Goal: Information Seeking & Learning: Learn about a topic

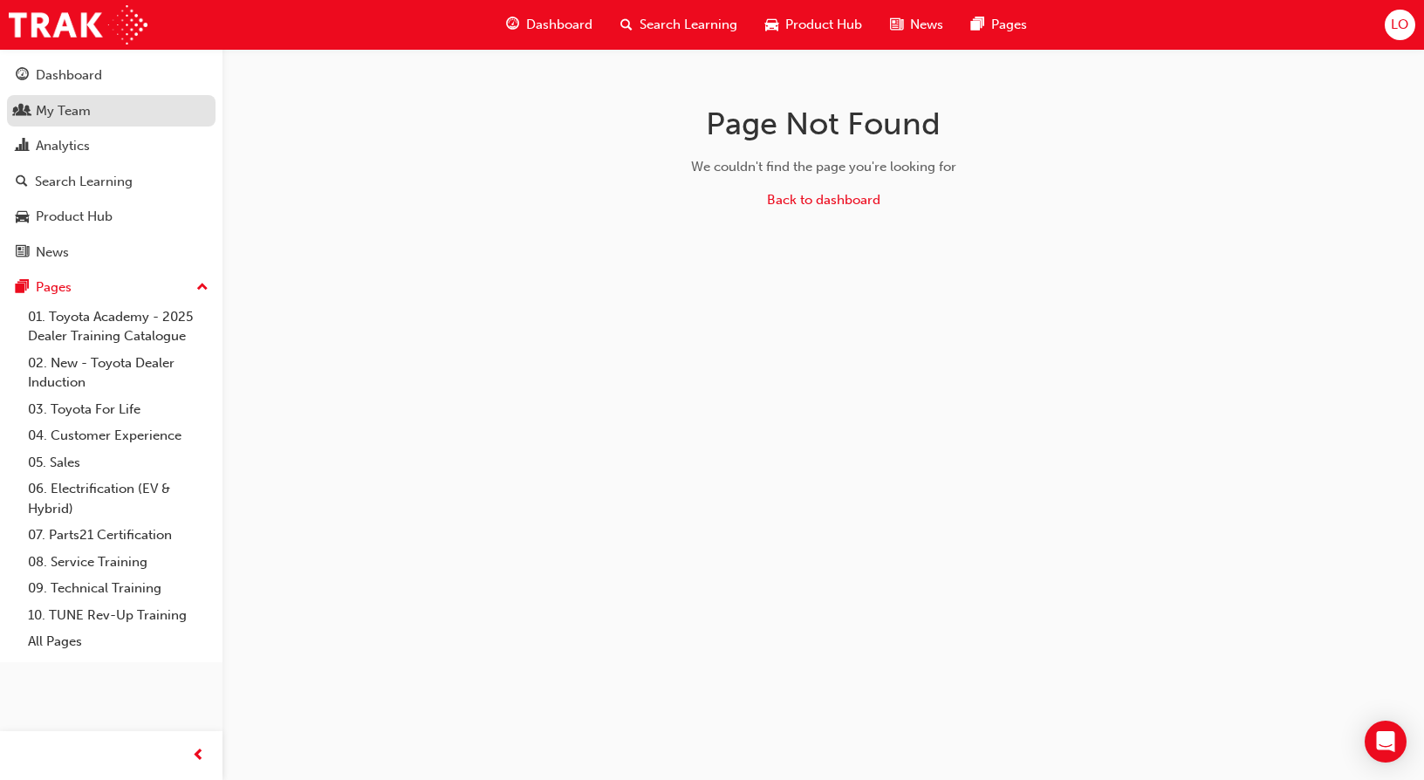
click at [66, 116] on div "My Team" at bounding box center [63, 111] width 55 height 20
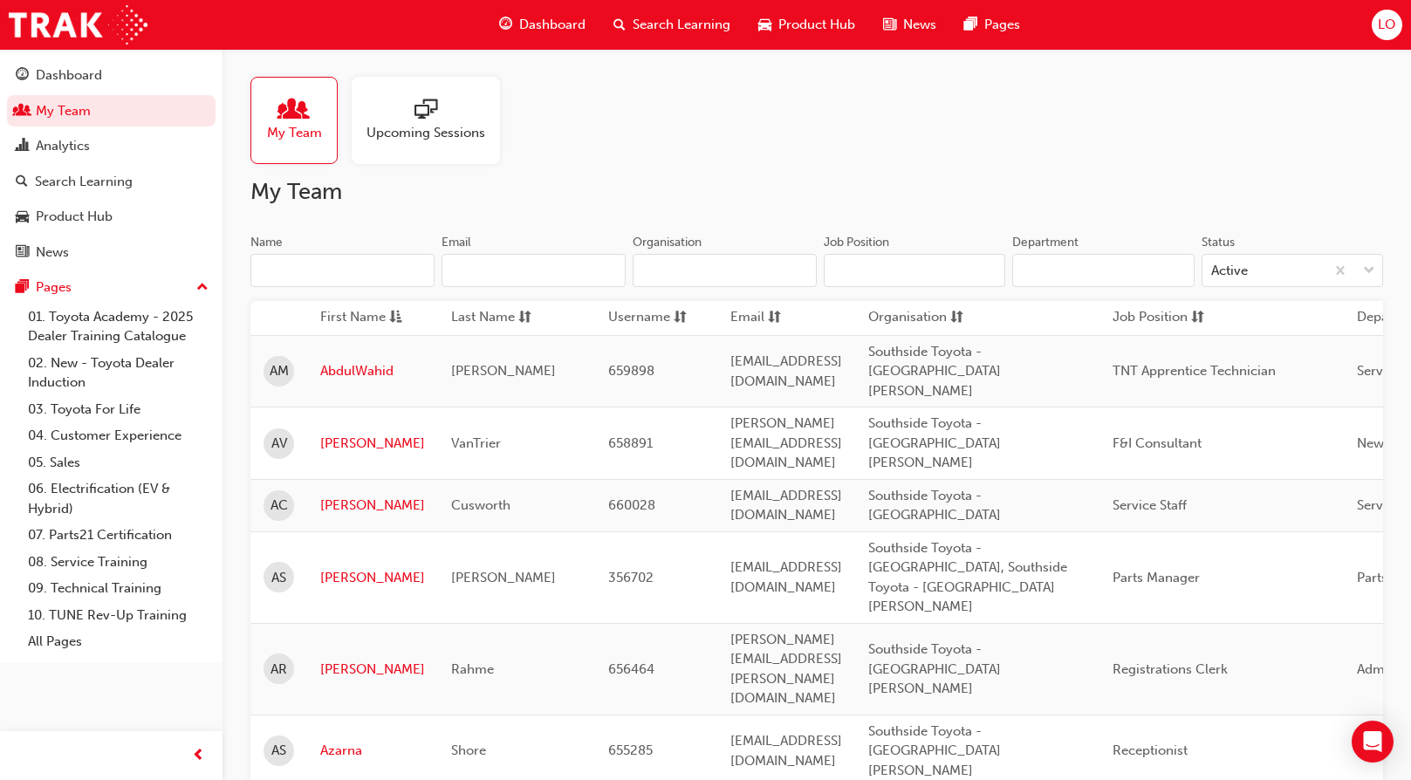
click at [325, 271] on input "Name" at bounding box center [342, 270] width 184 height 33
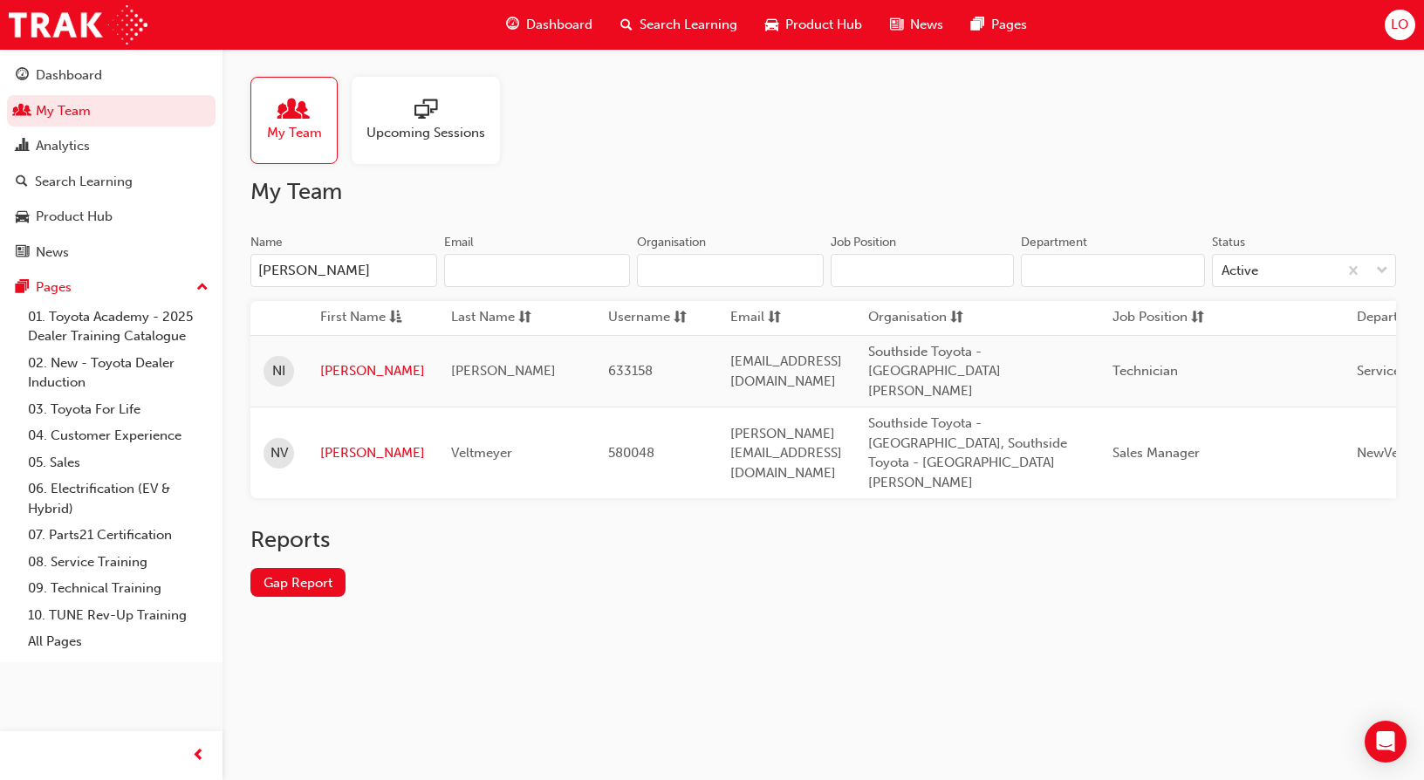
type input "[PERSON_NAME]"
click at [325, 443] on link "[PERSON_NAME]" at bounding box center [372, 453] width 105 height 20
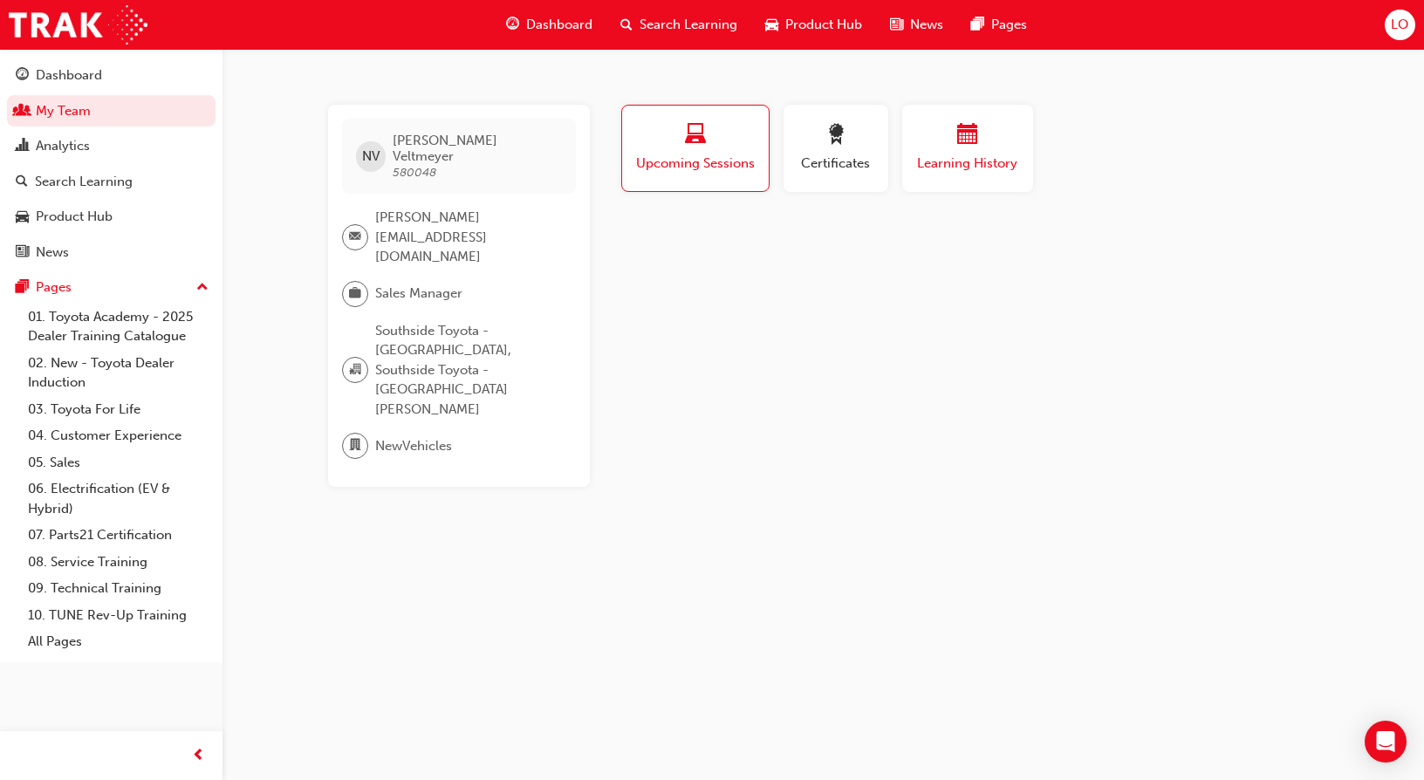
click at [957, 142] on span "calendar-icon" at bounding box center [967, 136] width 21 height 24
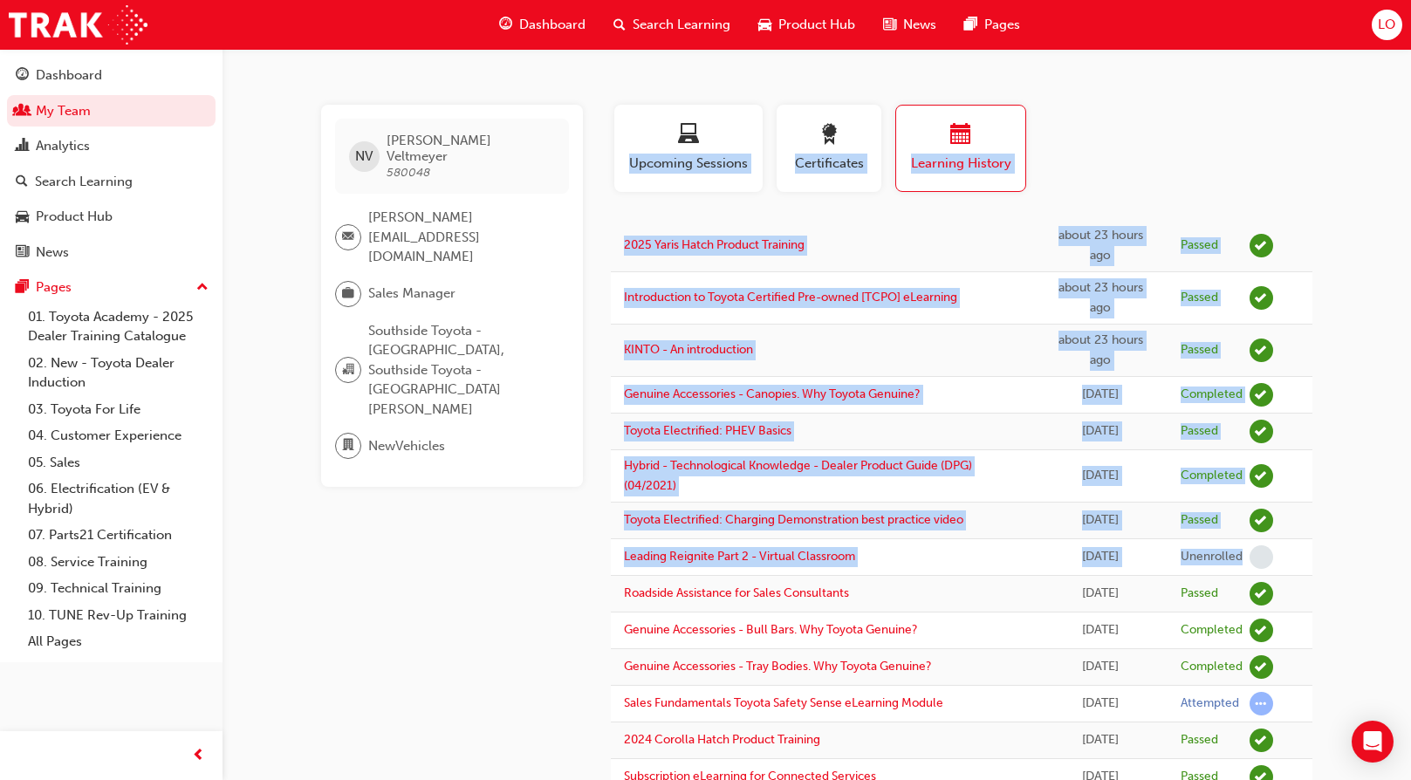
drag, startPoint x: 1291, startPoint y: 558, endPoint x: 569, endPoint y: 552, distance: 722.5
drag, startPoint x: 569, startPoint y: 552, endPoint x: 556, endPoint y: 528, distance: 27.7
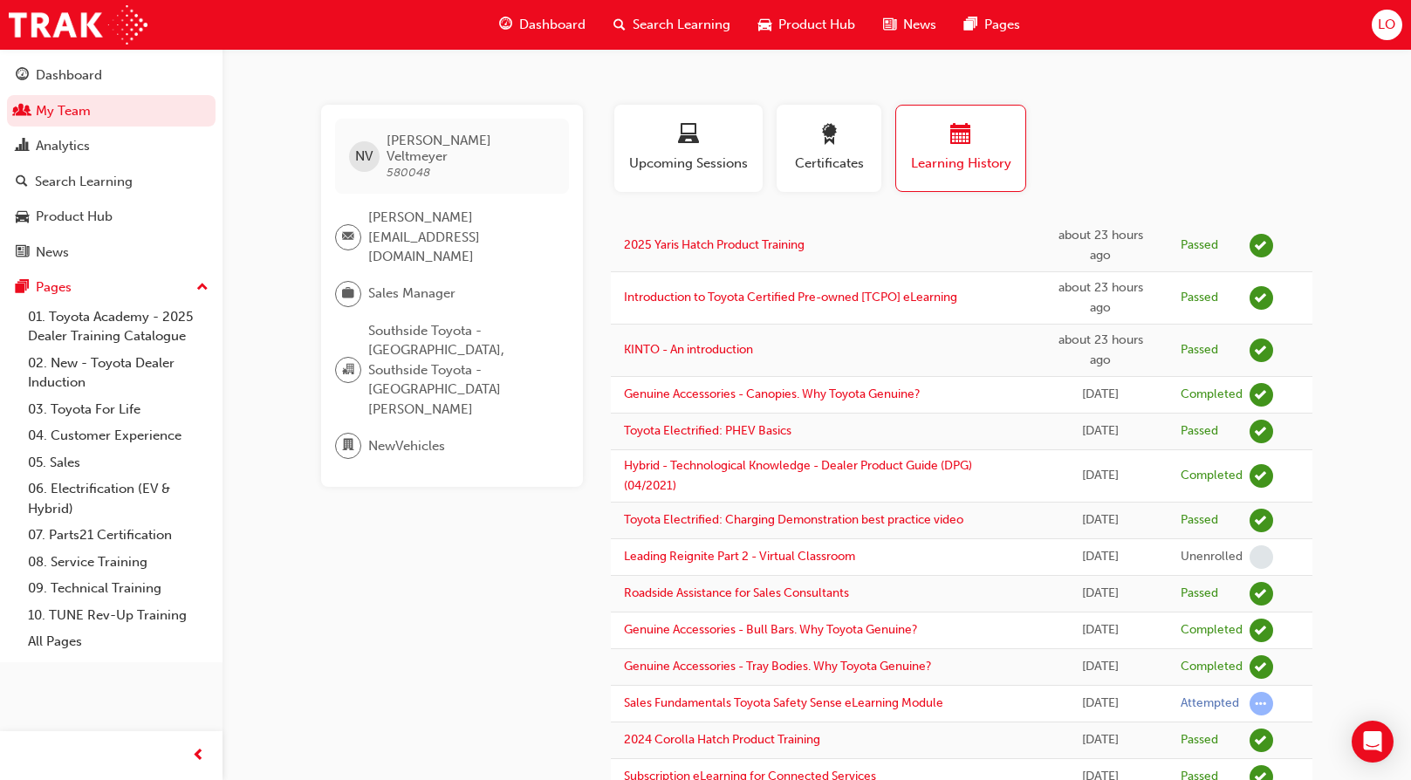
click at [903, 339] on td "KINTO - An introduction" at bounding box center [822, 351] width 423 height 52
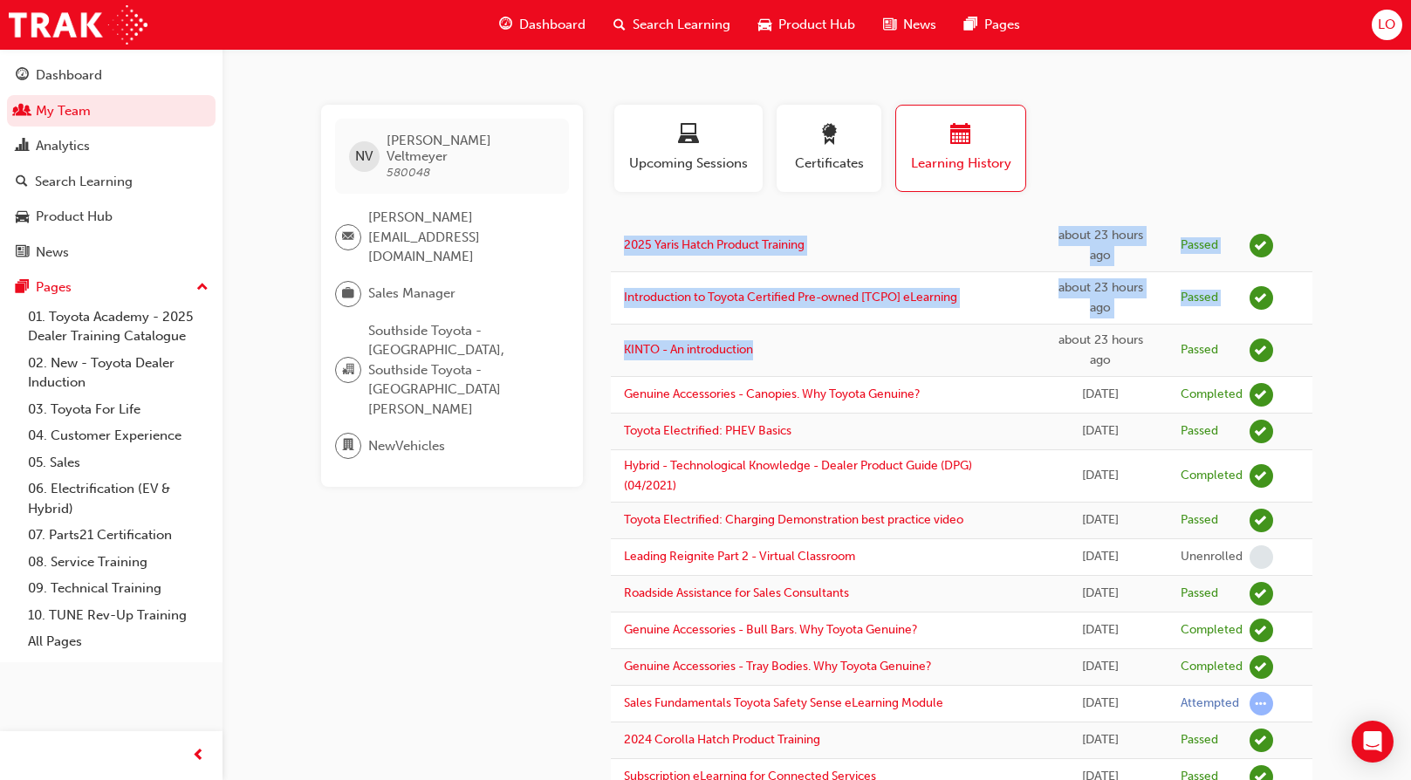
drag, startPoint x: 611, startPoint y: 224, endPoint x: 1015, endPoint y: 351, distance: 423.3
drag, startPoint x: 1015, startPoint y: 351, endPoint x: 948, endPoint y: 359, distance: 66.9
click at [948, 359] on td "KINTO - An introduction" at bounding box center [822, 351] width 423 height 52
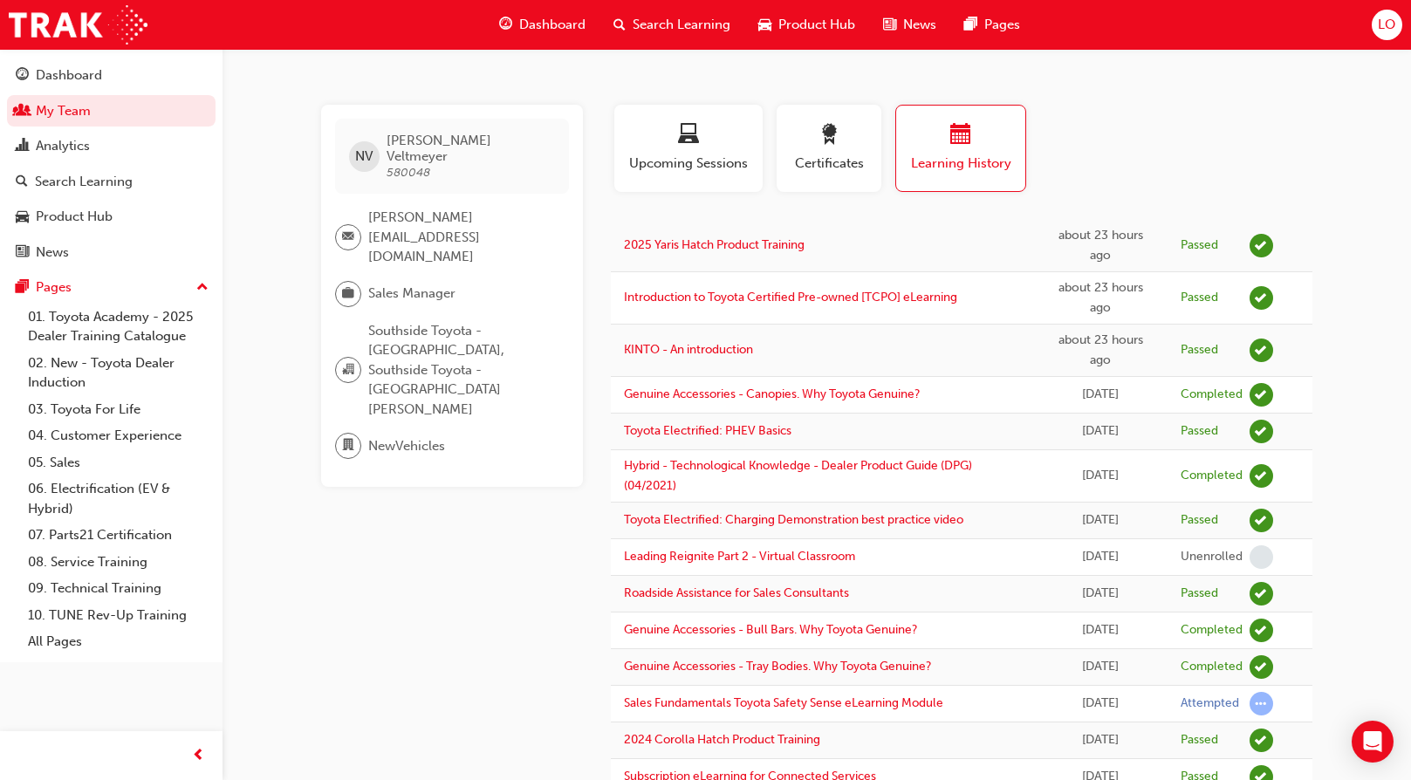
click at [846, 423] on td "Toyota Electrified: PHEV Basics" at bounding box center [822, 432] width 423 height 37
click at [902, 558] on td "Leading Reignite Part 2 - Virtual Classroom" at bounding box center [822, 557] width 423 height 37
drag, startPoint x: 586, startPoint y: 553, endPoint x: 1384, endPoint y: 562, distance: 797.6
drag, startPoint x: 1384, startPoint y: 562, endPoint x: 1292, endPoint y: 548, distance: 92.7
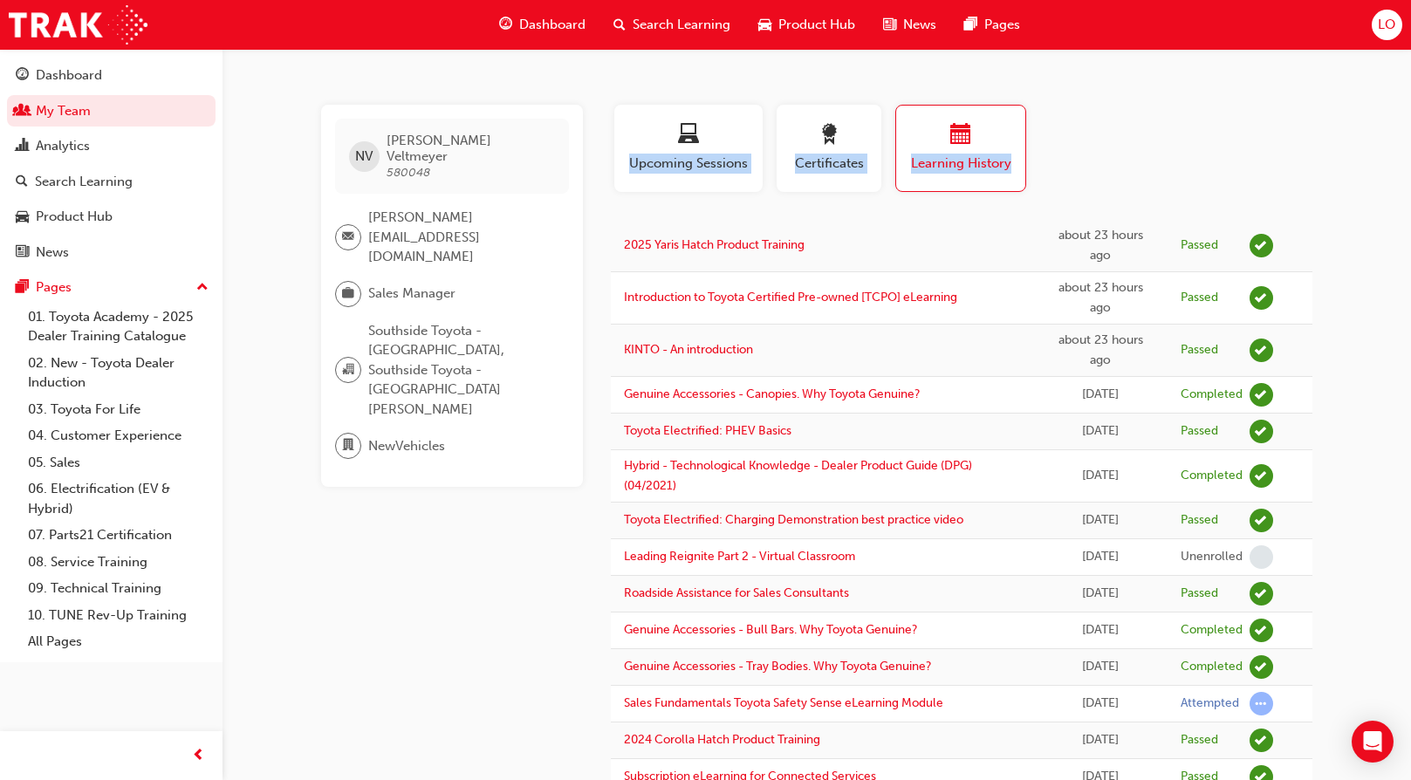
click at [1292, 548] on td at bounding box center [1299, 557] width 26 height 37
click at [73, 84] on div "Dashboard" at bounding box center [69, 75] width 66 height 20
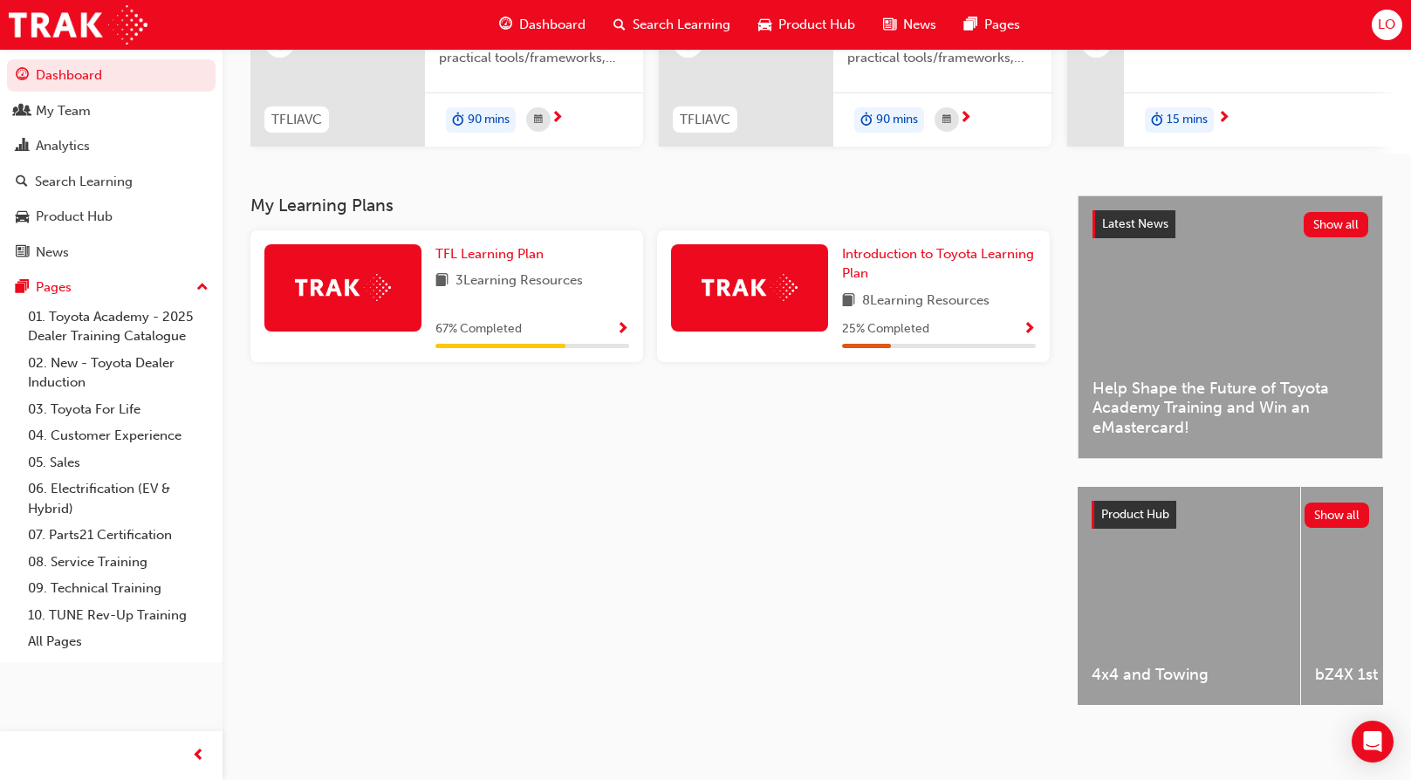
scroll to position [263, 0]
click at [69, 181] on div "Search Learning" at bounding box center [84, 182] width 98 height 20
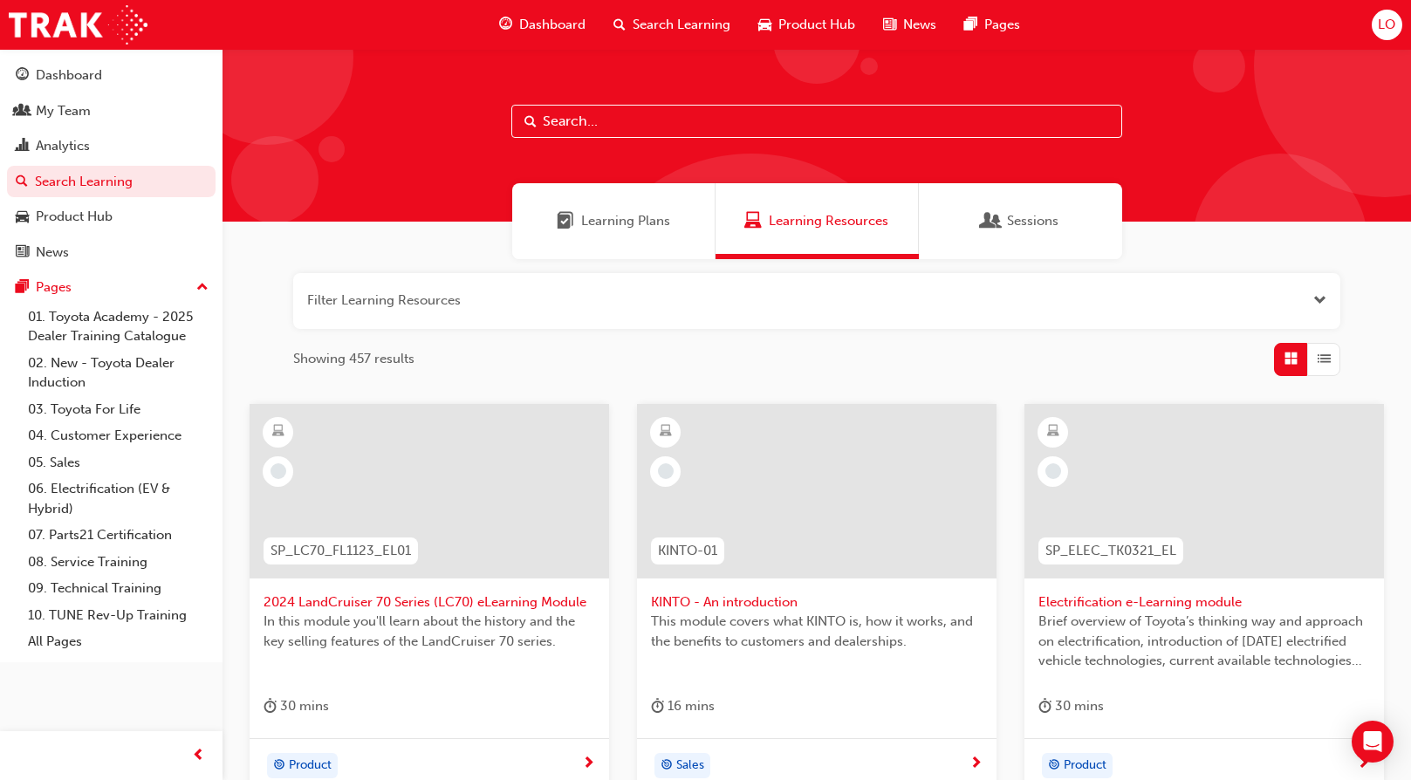
click at [620, 215] on span "Learning Plans" at bounding box center [625, 221] width 89 height 20
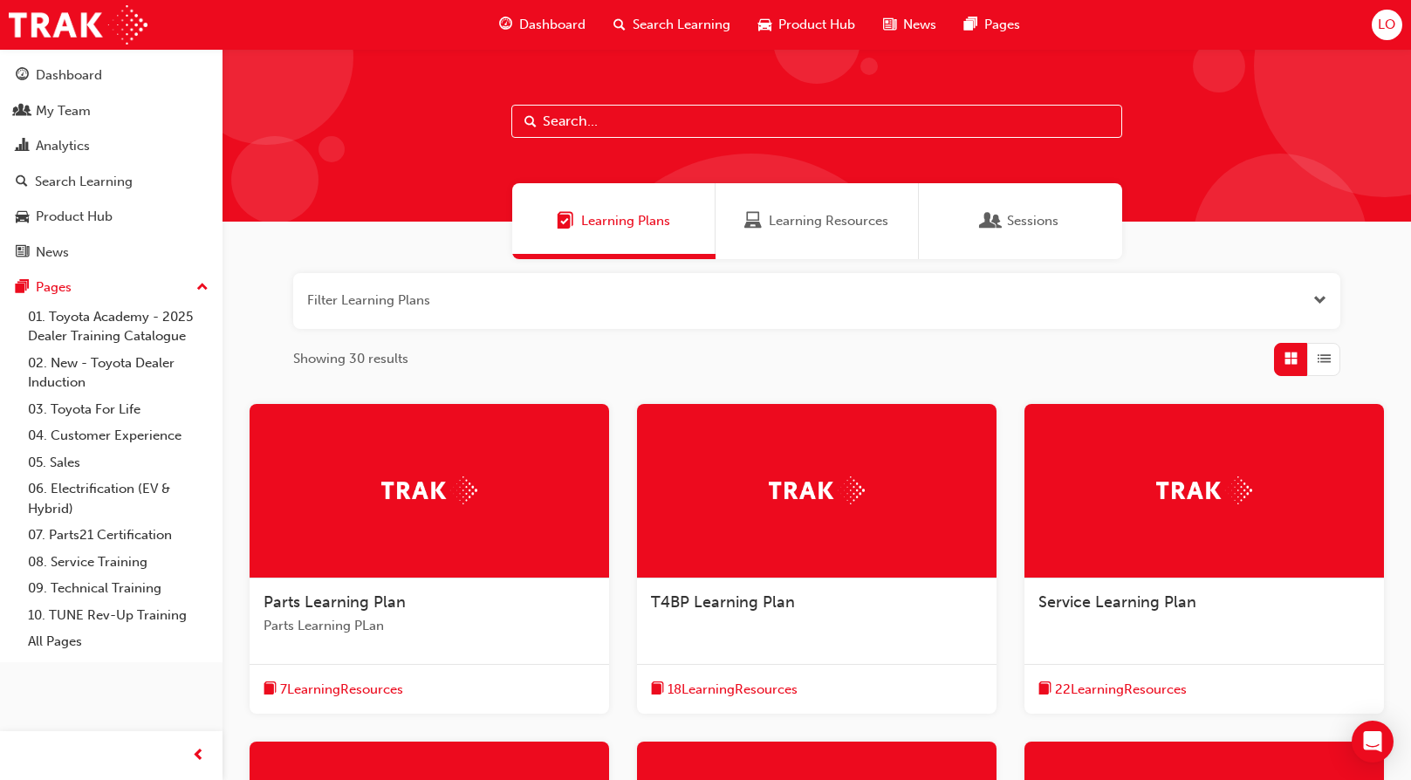
click at [884, 229] on span "Learning Resources" at bounding box center [829, 221] width 120 height 20
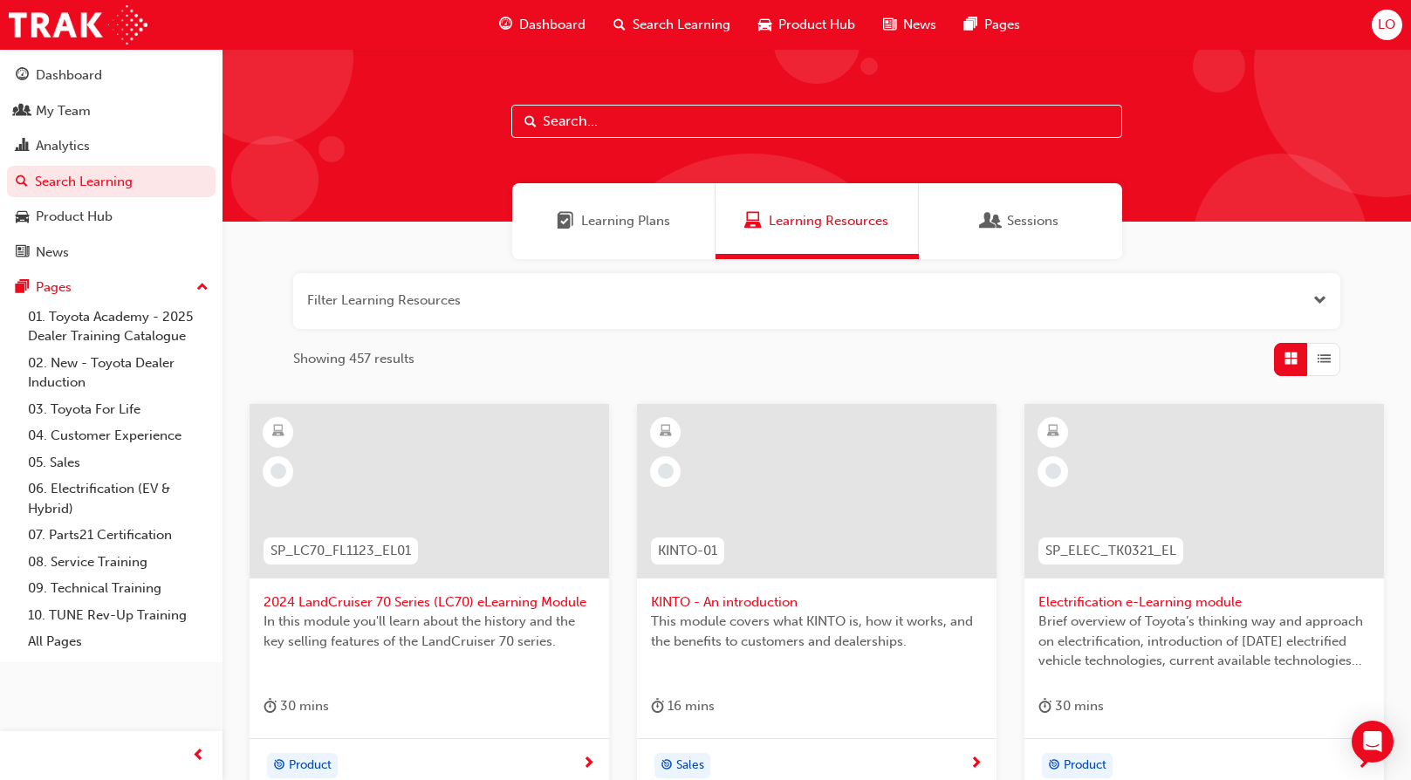
click at [1043, 228] on span "Sessions" at bounding box center [1032, 221] width 51 height 20
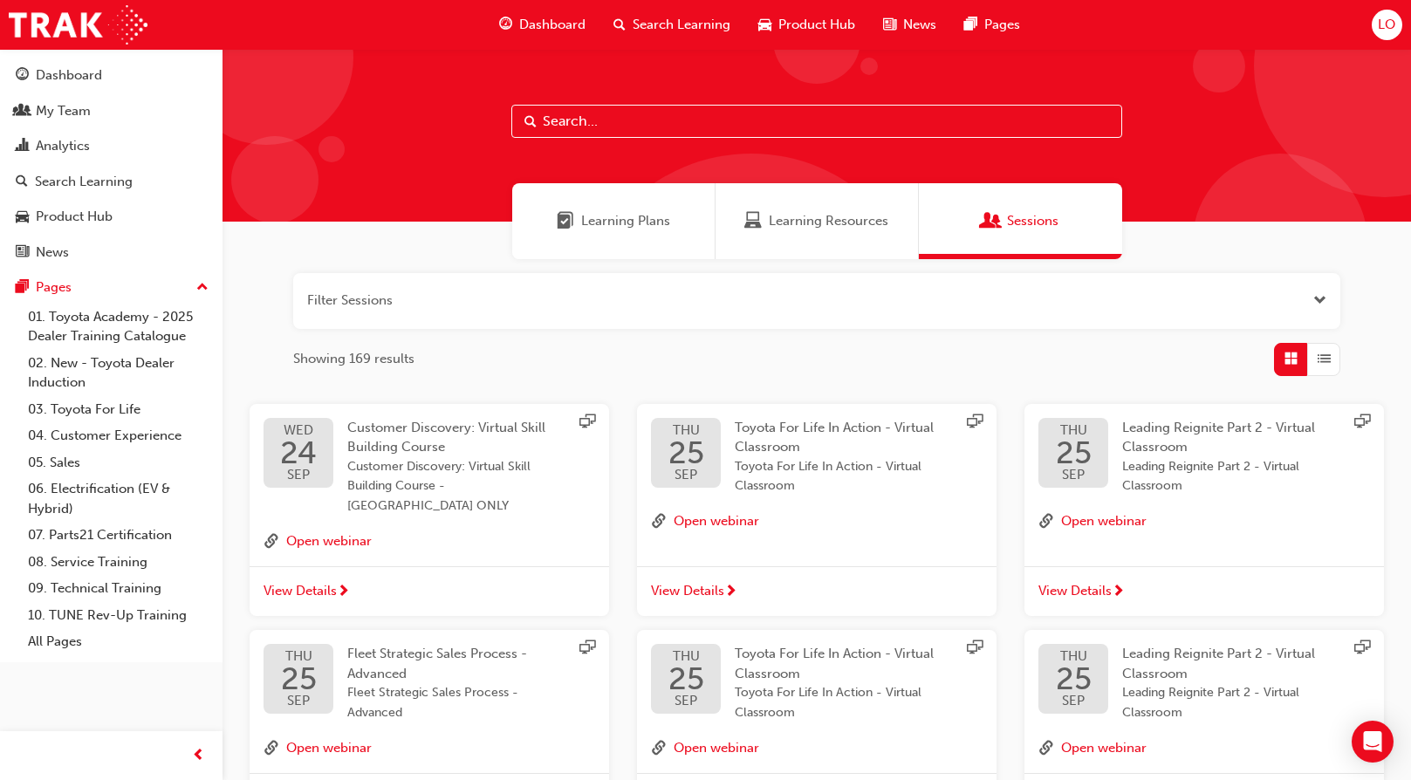
click at [502, 293] on button "button" at bounding box center [816, 301] width 1047 height 56
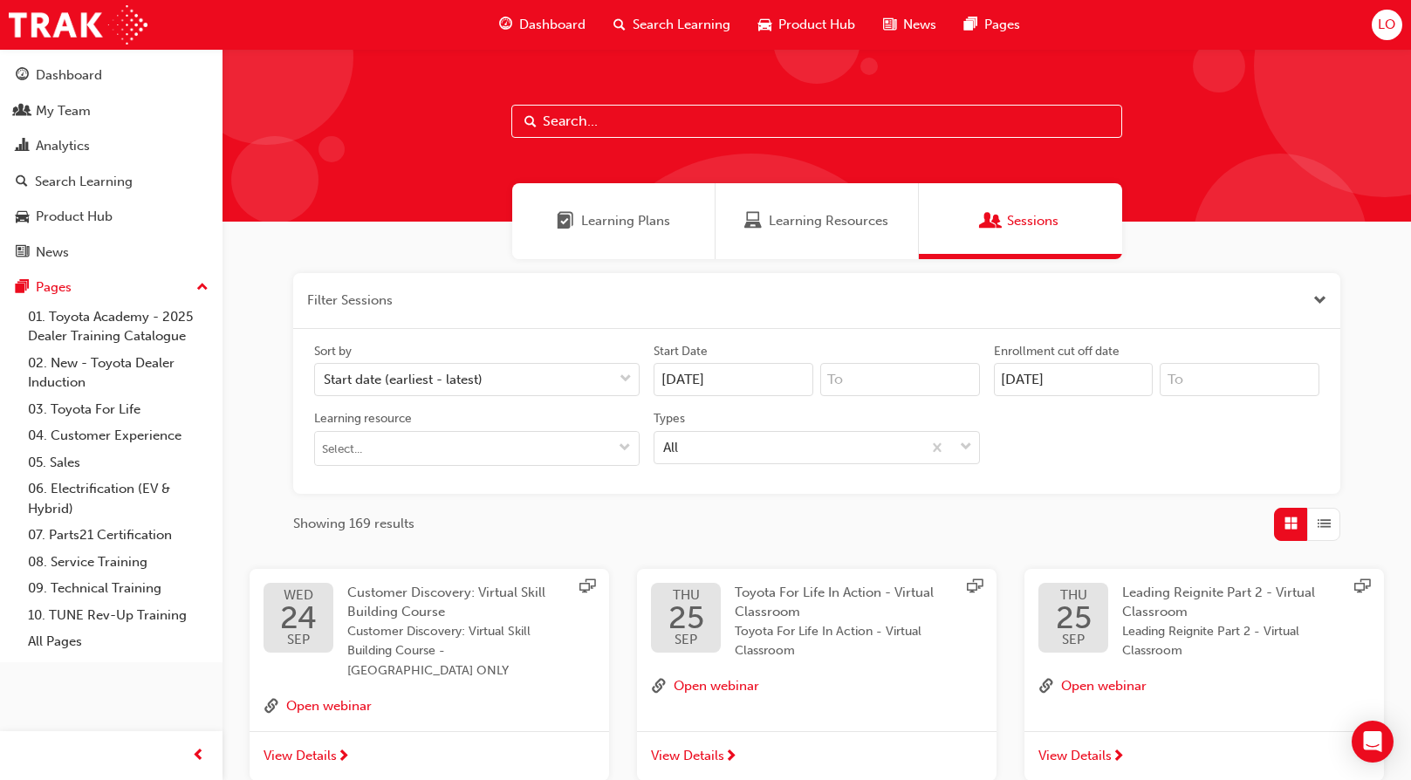
click at [394, 296] on button "button" at bounding box center [816, 301] width 1047 height 56
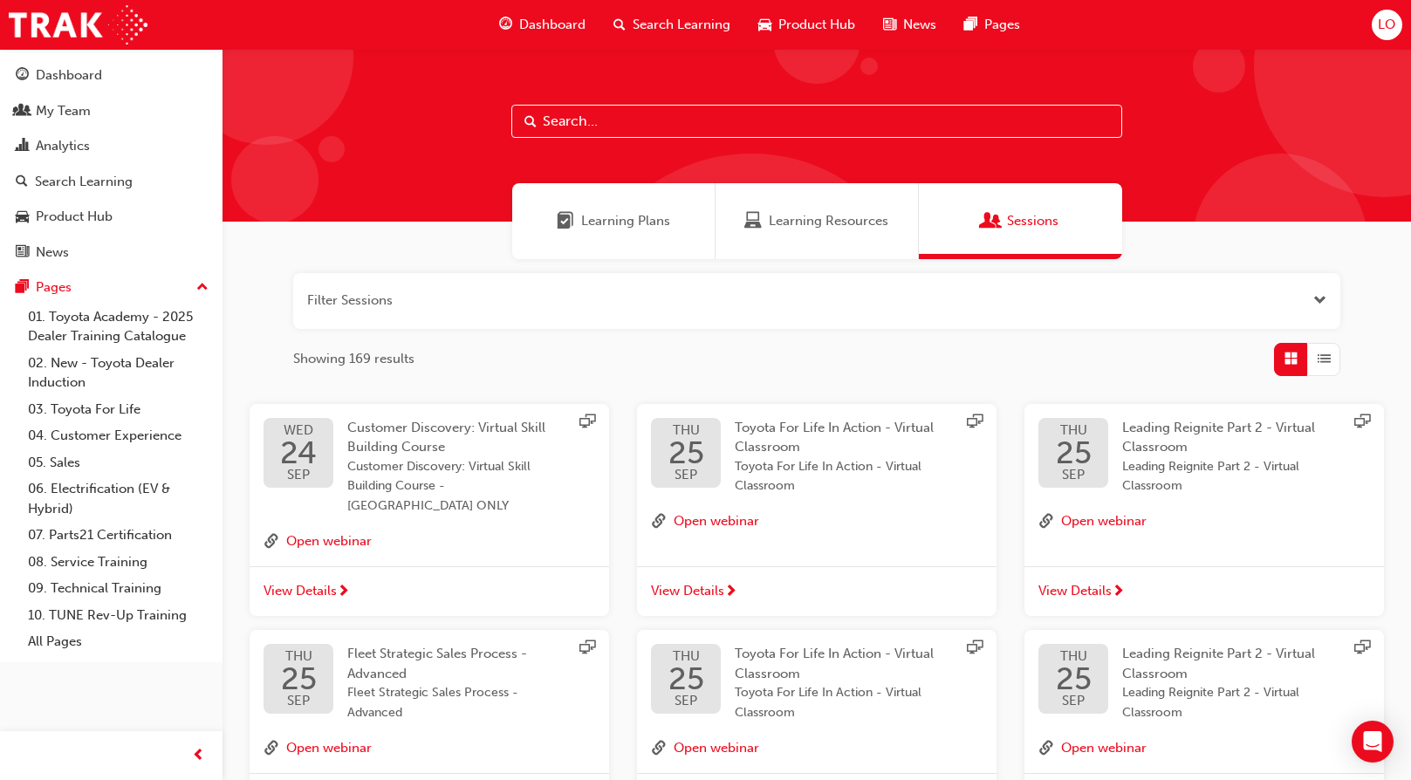
click at [394, 296] on button "button" at bounding box center [816, 301] width 1047 height 56
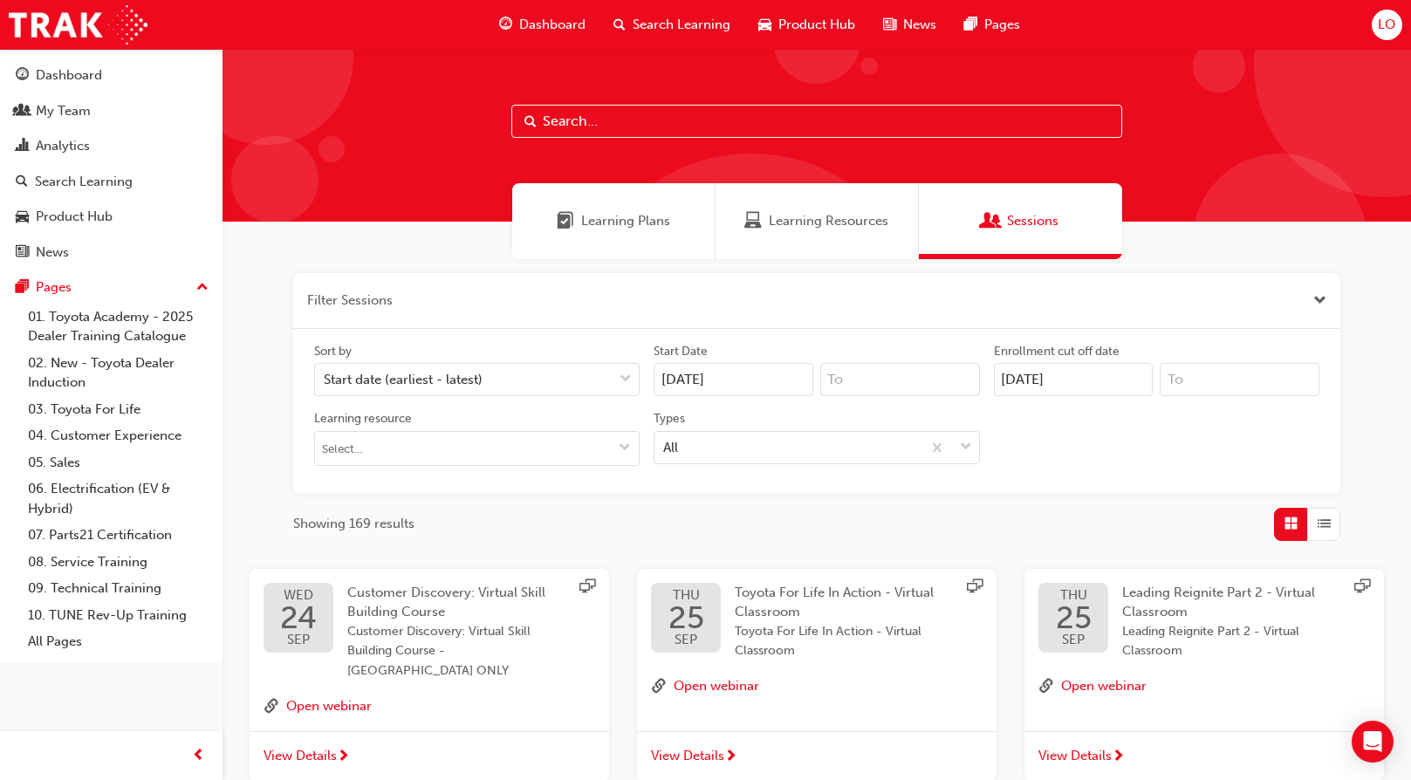
click at [394, 296] on button "button" at bounding box center [816, 301] width 1047 height 56
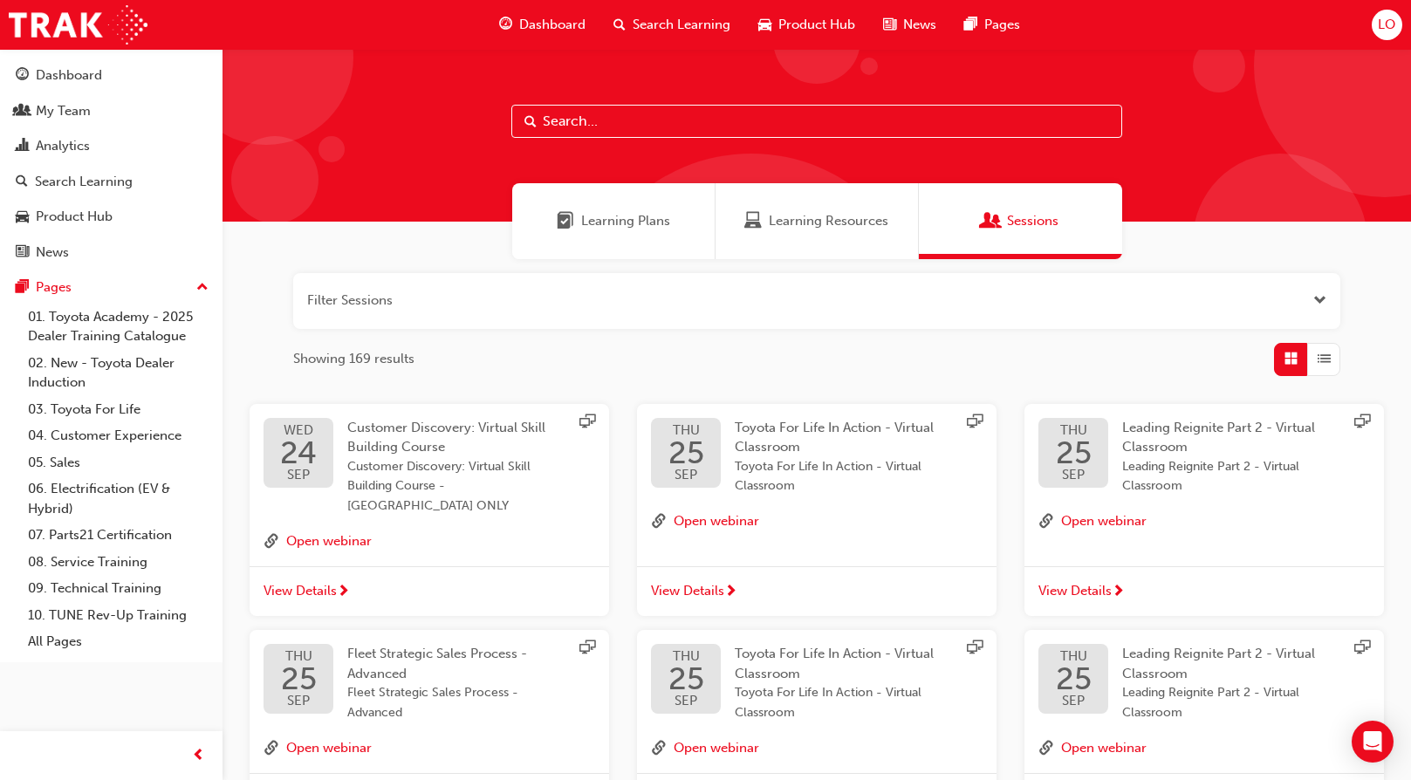
click at [476, 301] on button "button" at bounding box center [816, 301] width 1047 height 56
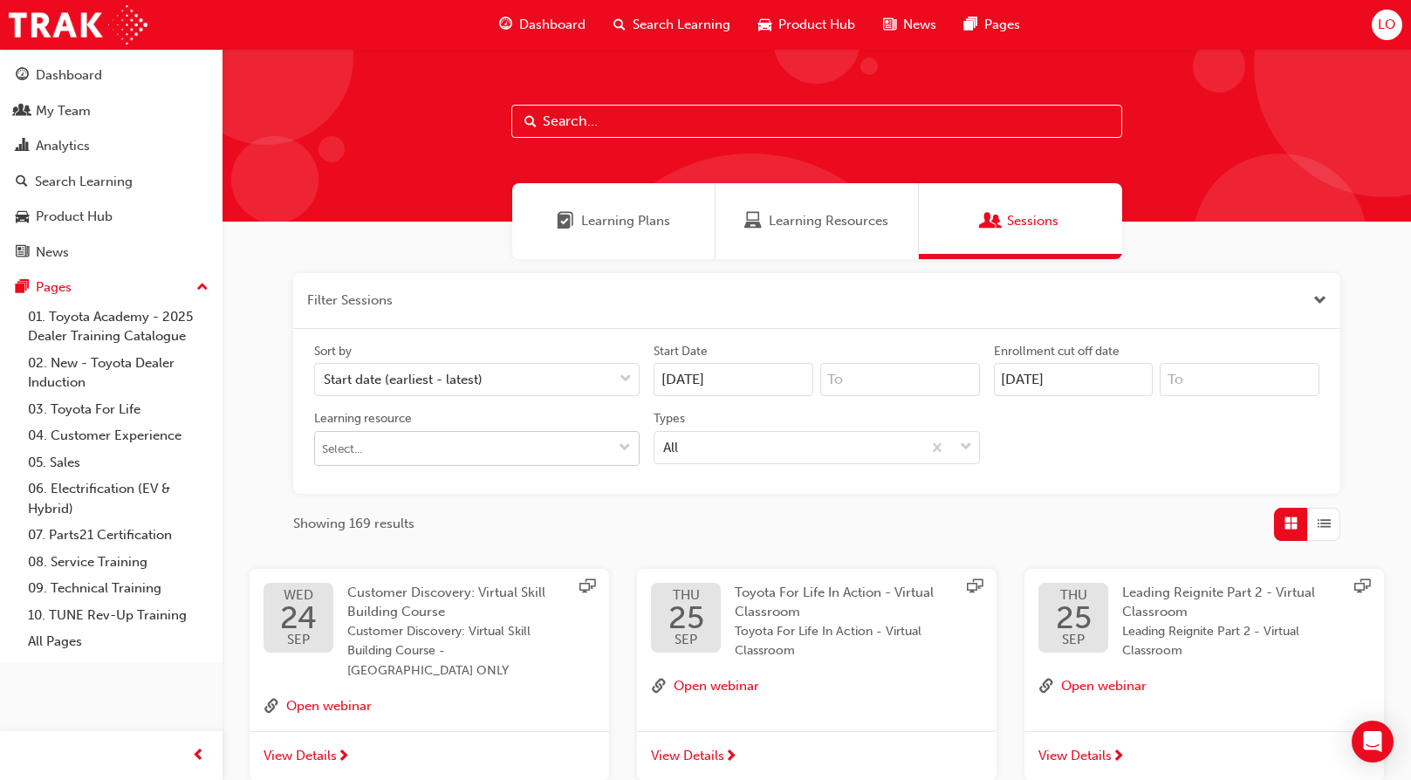
click at [391, 442] on input "Learning resource" at bounding box center [477, 448] width 324 height 33
click at [1104, 459] on div "Sort by Start date (earliest - latest) Start Date [DATE] Enrollment cut off dat…" at bounding box center [816, 411] width 1019 height 137
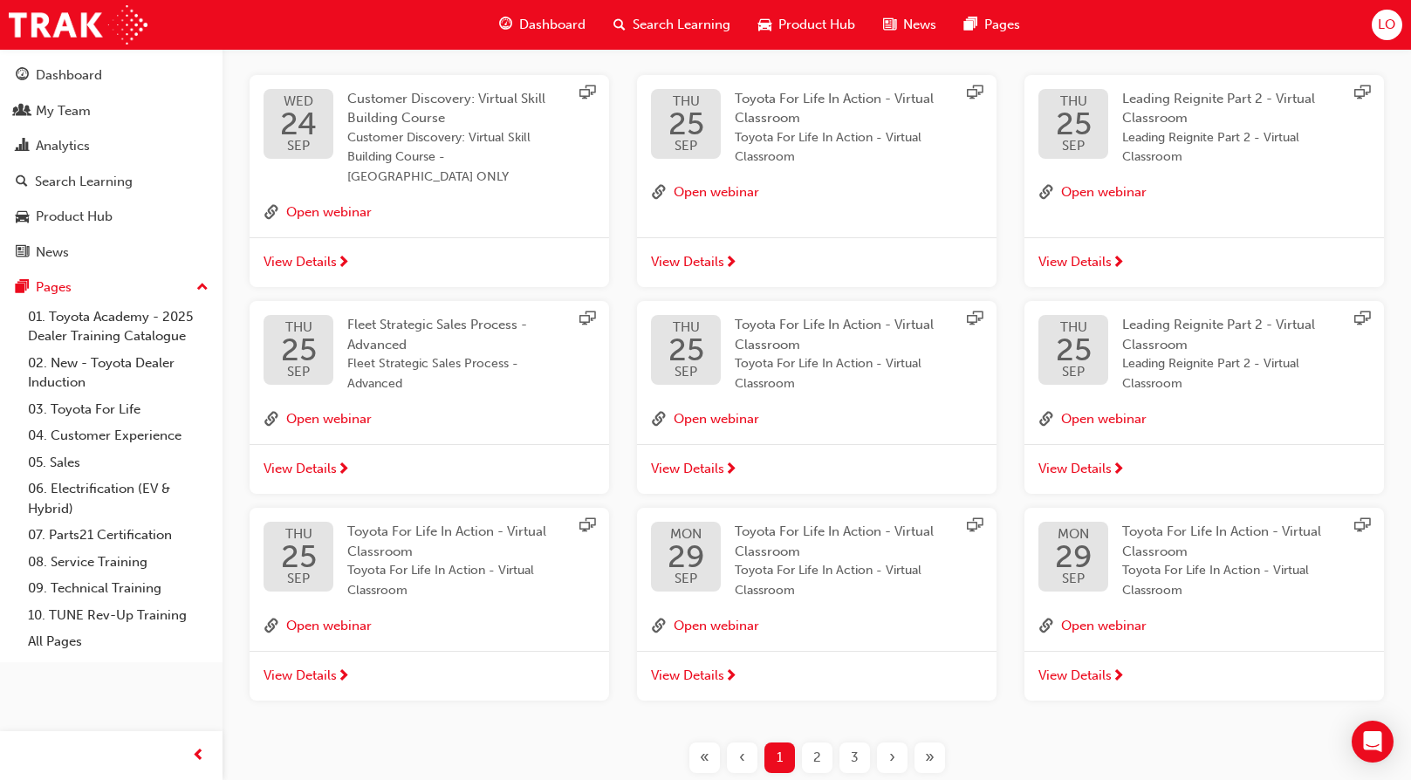
scroll to position [581, 0]
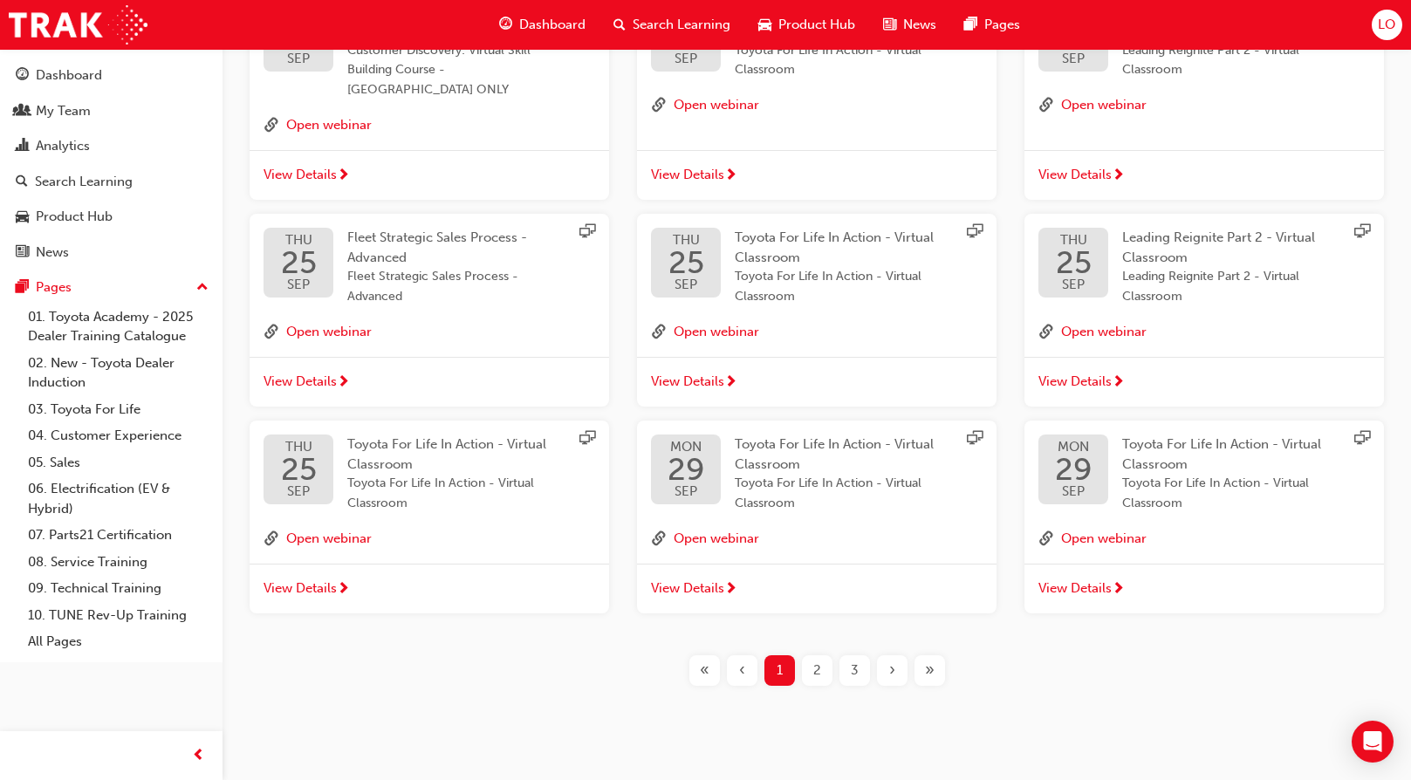
click at [828, 655] on div "2" at bounding box center [817, 670] width 31 height 31
